Goal: Task Accomplishment & Management: Manage account settings

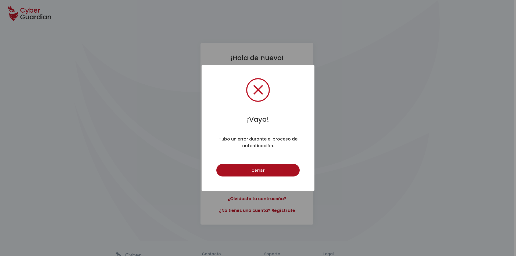
drag, startPoint x: 263, startPoint y: 171, endPoint x: 232, endPoint y: 165, distance: 31.7
click at [263, 171] on button "Cerrar" at bounding box center [257, 170] width 83 height 13
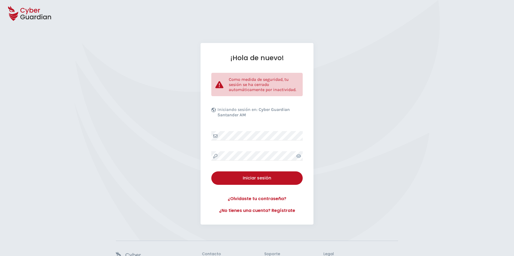
click at [300, 156] on icon at bounding box center [298, 156] width 5 height 4
click at [256, 179] on div "Iniciar sesión" at bounding box center [256, 178] width 83 height 6
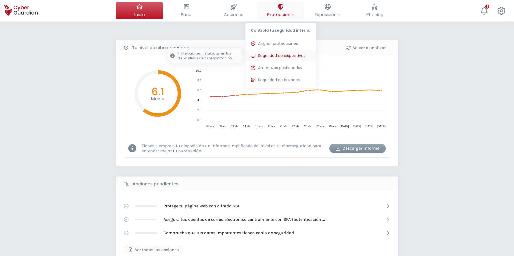
click at [283, 61] on div "Asignar protecciones Asigna las licencias de protección para poder instalarlas …" at bounding box center [280, 62] width 70 height 52
click at [282, 60] on button "Seguridad de dispositivos Protecciones instaladas en los dispositivos de tu org…" at bounding box center [280, 55] width 70 height 11
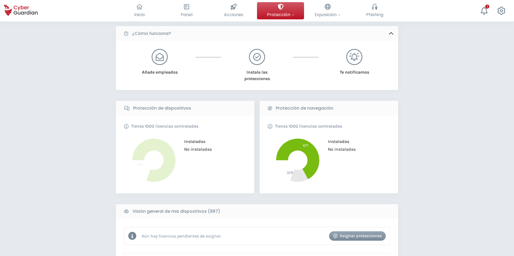
scroll to position [188, 0]
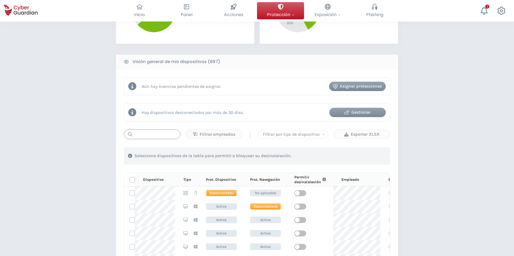
click at [149, 135] on input "text" at bounding box center [152, 134] width 56 height 10
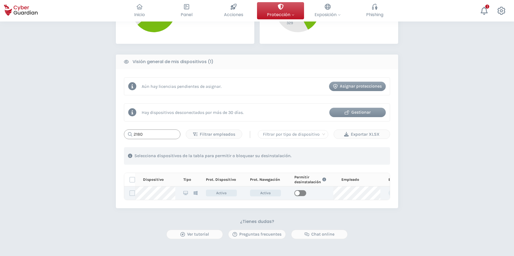
type input "2180"
click at [301, 194] on span "button" at bounding box center [300, 193] width 12 height 6
